Goal: Task Accomplishment & Management: Use online tool/utility

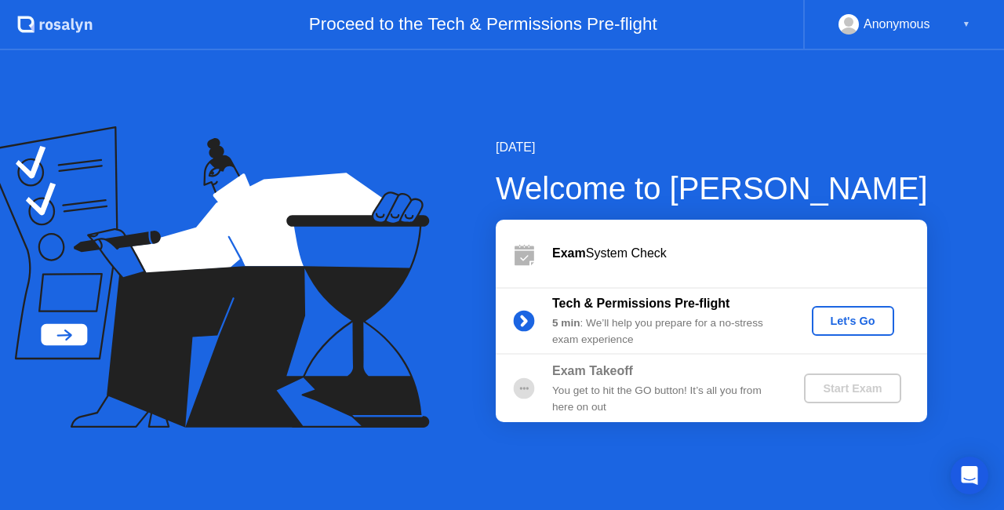
click at [873, 315] on div "Let's Go" at bounding box center [853, 321] width 70 height 13
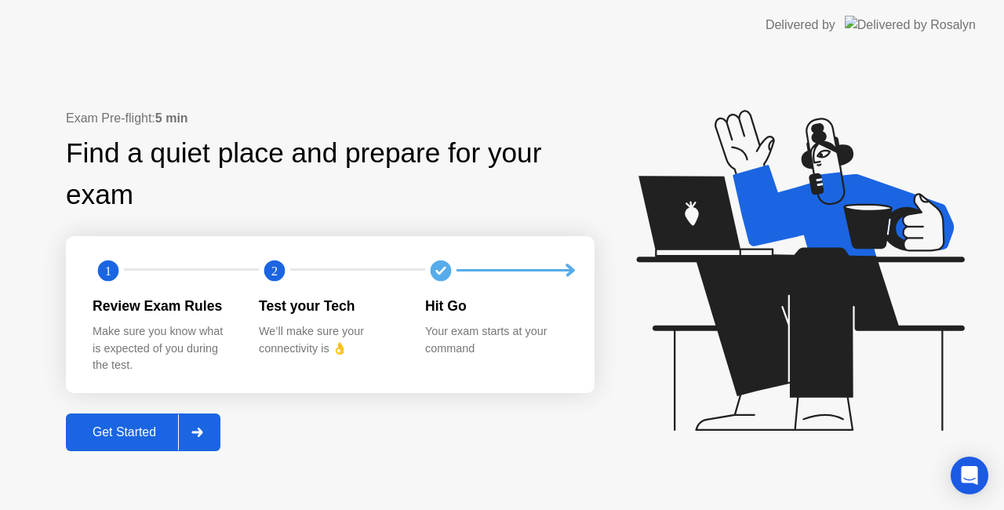
click at [164, 437] on div "Get Started" at bounding box center [124, 432] width 107 height 14
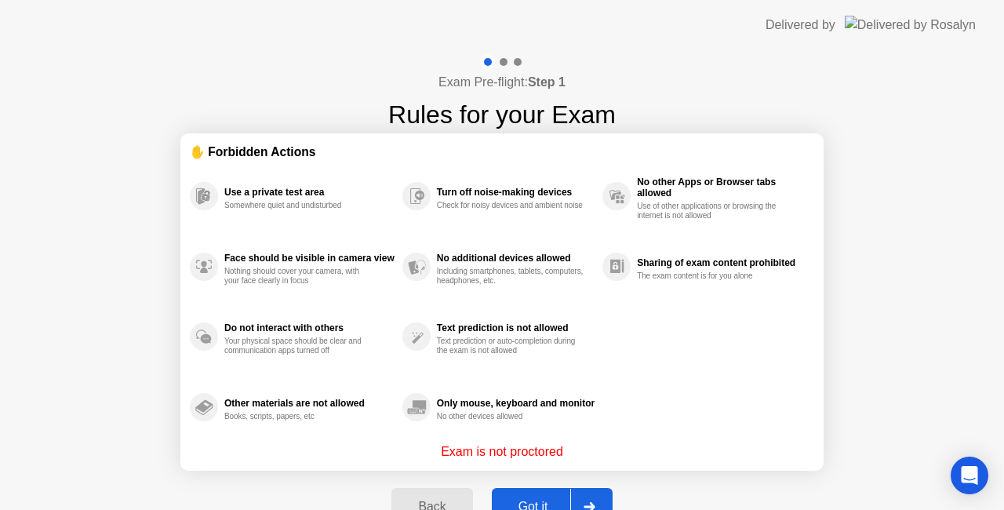
click at [528, 502] on div "Got it" at bounding box center [534, 507] width 74 height 14
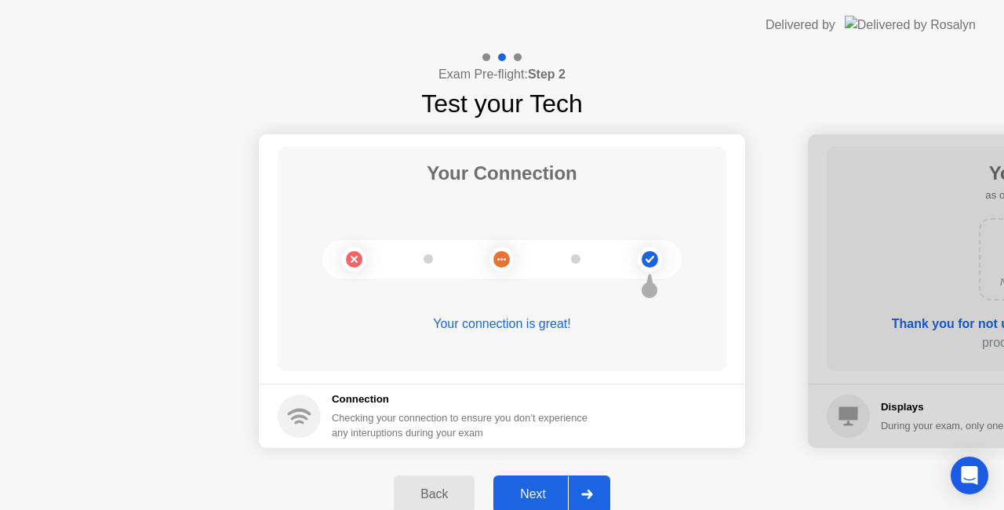
click at [558, 483] on button "Next" at bounding box center [551, 494] width 117 height 38
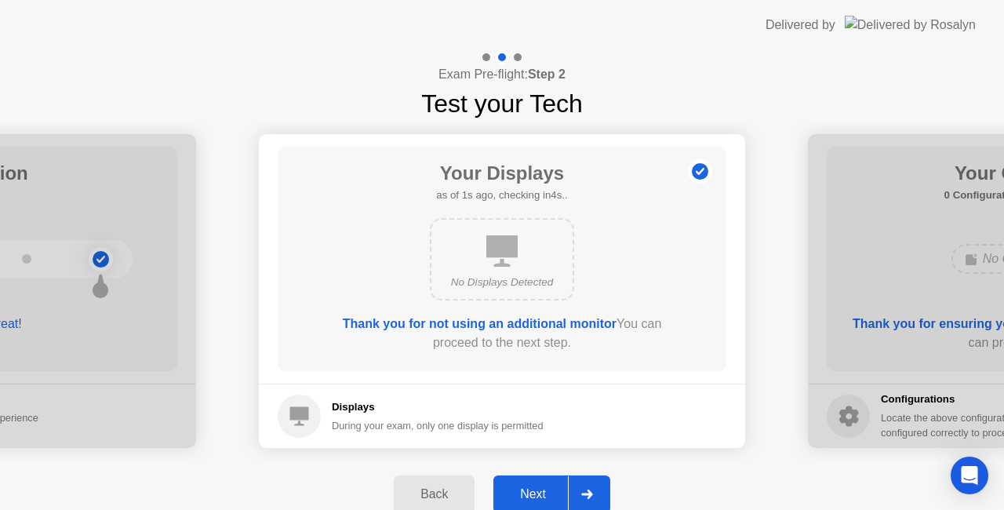
click at [544, 494] on div "Next" at bounding box center [533, 494] width 70 height 14
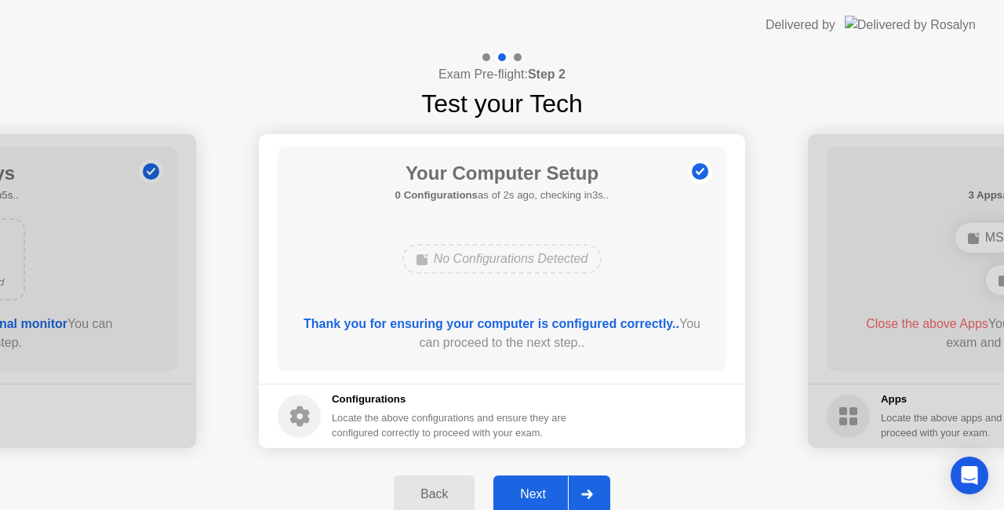
click at [543, 494] on div "Next" at bounding box center [533, 494] width 70 height 14
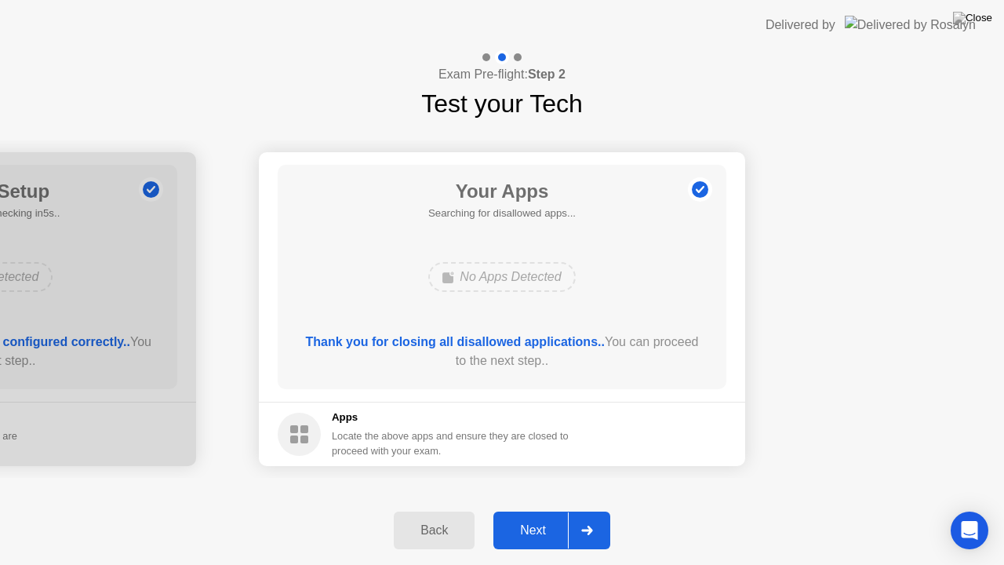
click at [552, 509] on div "Next" at bounding box center [533, 530] width 70 height 14
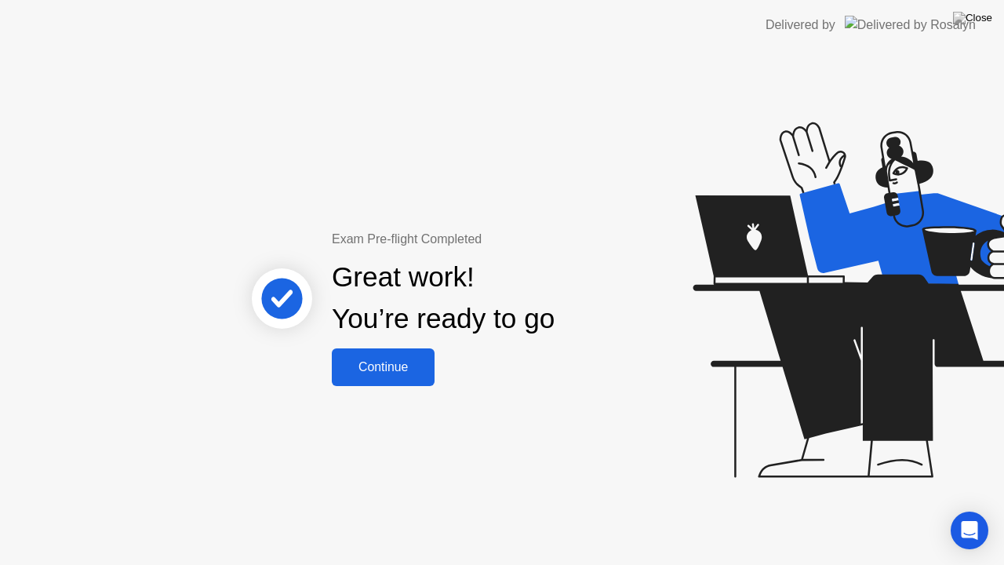
click at [391, 369] on div "Continue" at bounding box center [383, 367] width 93 height 14
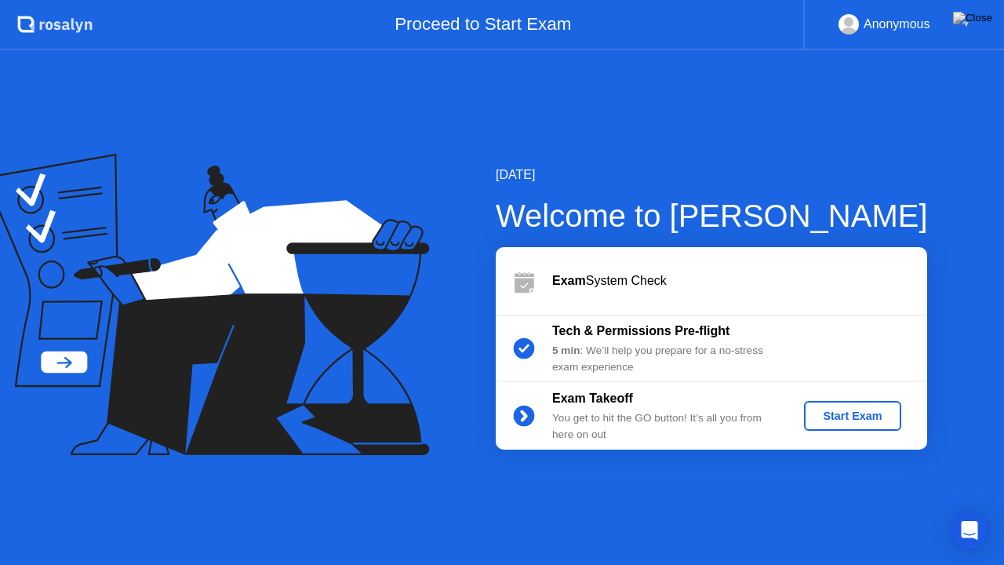
click at [846, 420] on div "Start Exam" at bounding box center [852, 415] width 84 height 13
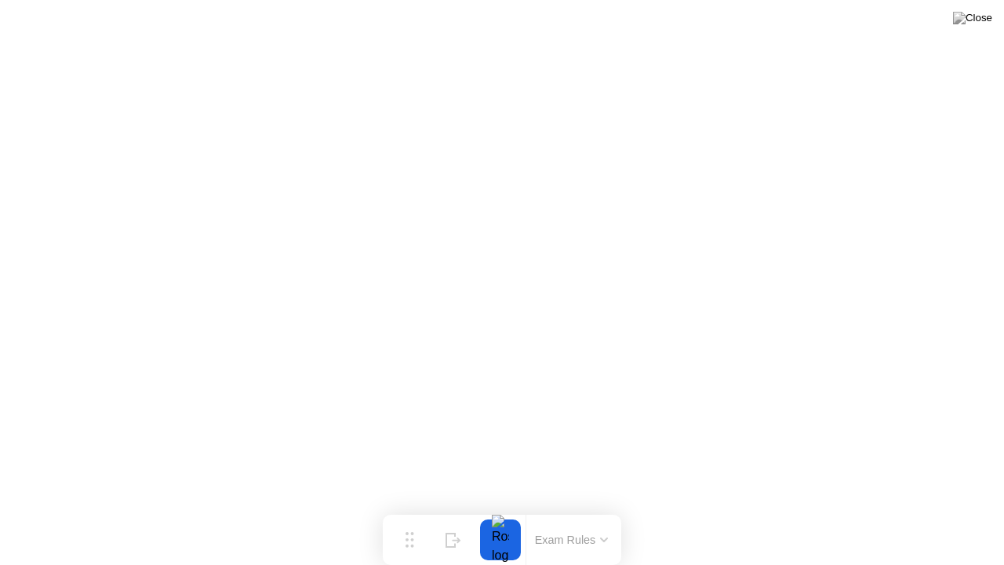
click at [970, 28] on button at bounding box center [972, 18] width 47 height 20
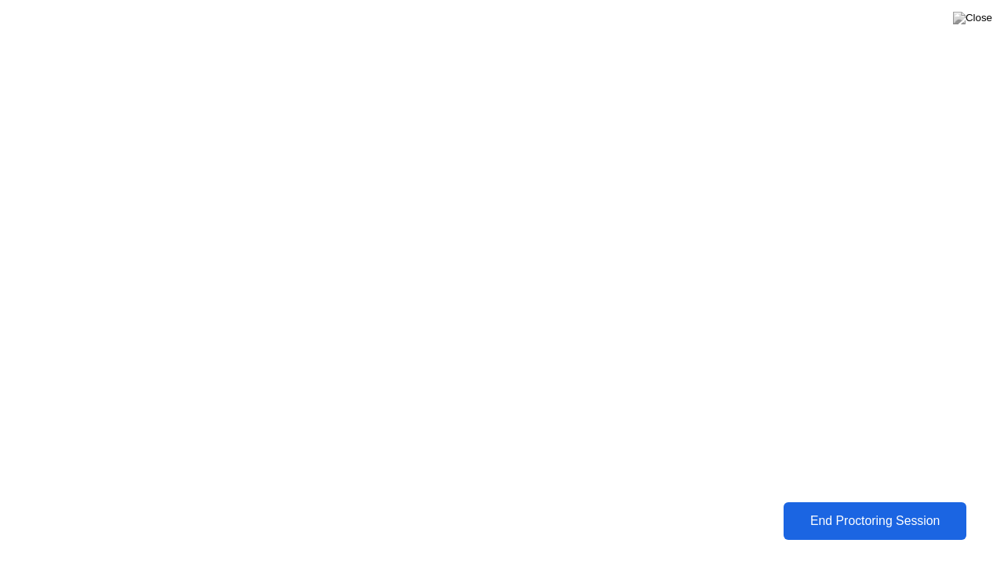
click at [853, 509] on div "End Proctoring Session" at bounding box center [874, 521] width 173 height 14
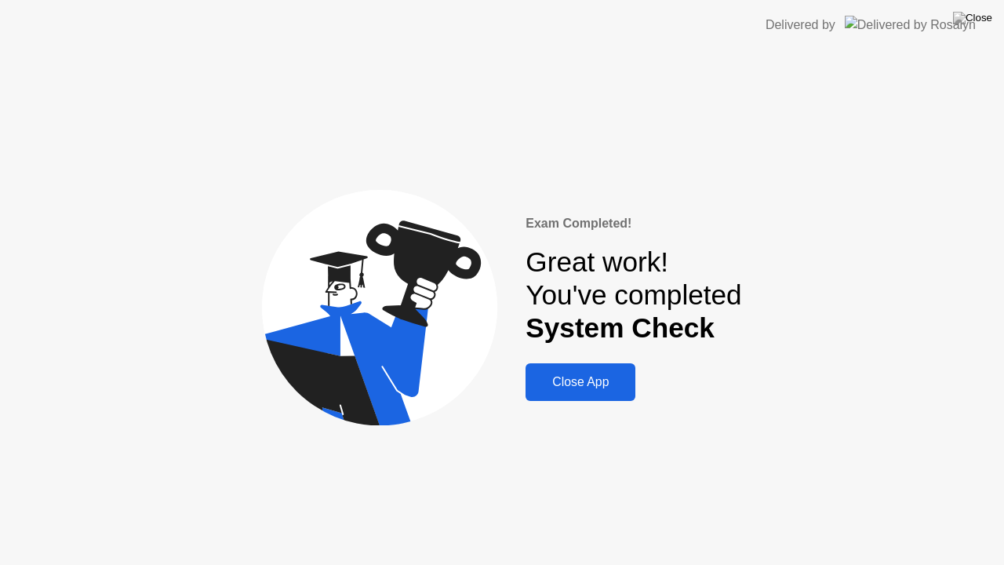
click at [617, 383] on div "Close App" at bounding box center [580, 382] width 100 height 14
